Goal: Find specific page/section: Find specific page/section

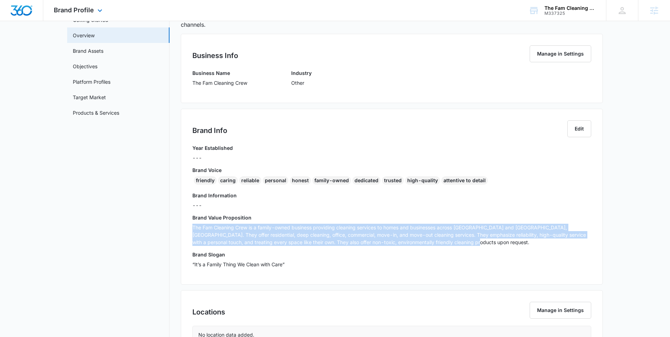
click at [27, 8] on img "Dashboard" at bounding box center [21, 10] width 22 height 11
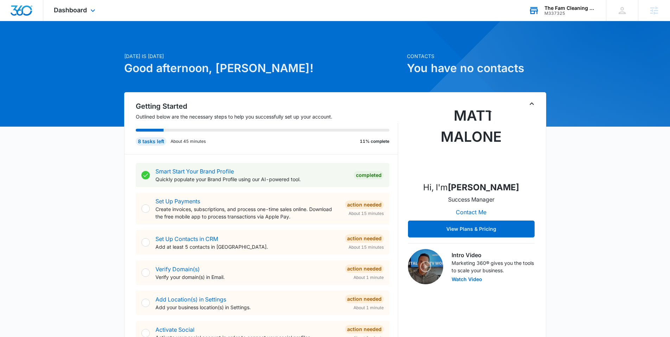
click at [548, 11] on div "M337325" at bounding box center [569, 13] width 51 height 5
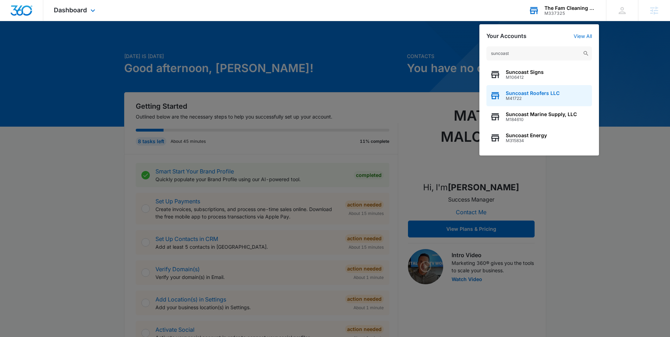
type input "suncoast"
click at [529, 93] on span "Suncoast Roofers LLC" at bounding box center [533, 93] width 54 height 6
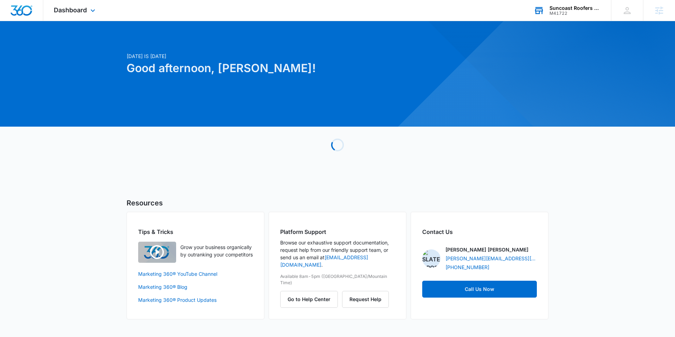
click at [94, 17] on div "Dashboard Apps Reputation Websites Forms CRM Email Social Content Ads Intellige…" at bounding box center [75, 10] width 64 height 21
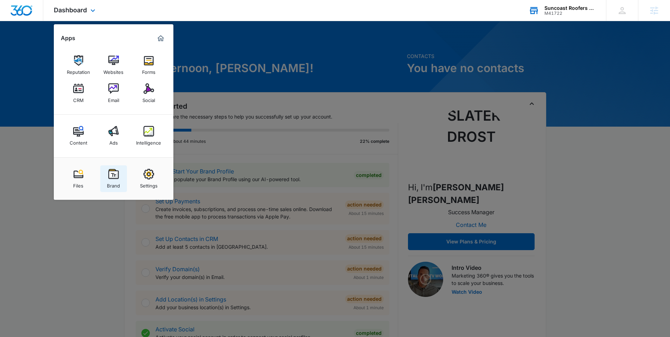
click at [114, 169] on img at bounding box center [113, 174] width 11 height 11
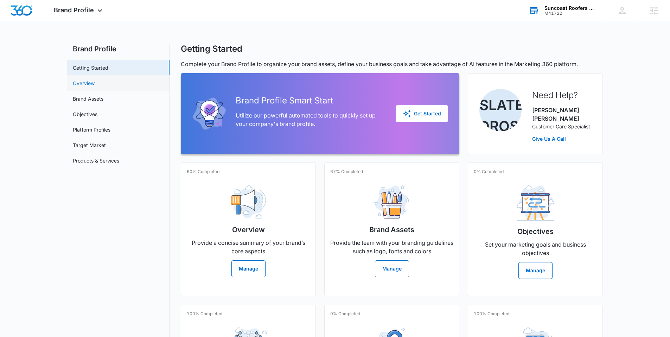
click at [92, 82] on link "Overview" at bounding box center [84, 82] width 22 height 7
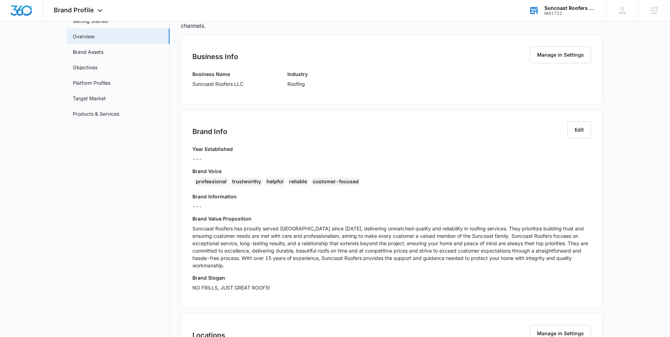
scroll to position [50, 0]
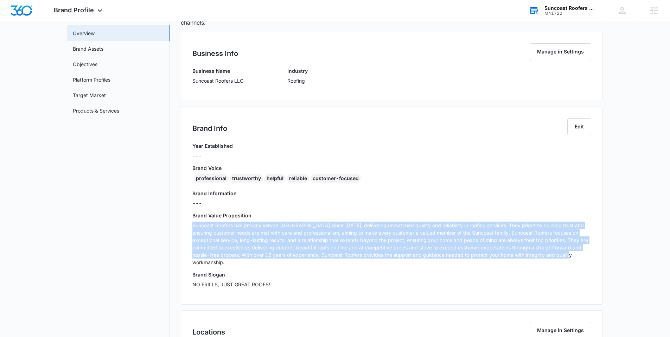
drag, startPoint x: 589, startPoint y: 256, endPoint x: 187, endPoint y: 227, distance: 403.2
click at [187, 227] on div "Brand Info Edit Year Established --- Brand Voice professional trustworthy helpf…" at bounding box center [392, 206] width 422 height 198
copy p "Suncoast Roofers has proudly served [GEOGRAPHIC_DATA] since [DATE], delivering …"
click at [24, 7] on img "Dashboard" at bounding box center [21, 10] width 22 height 11
